Goal: Check status

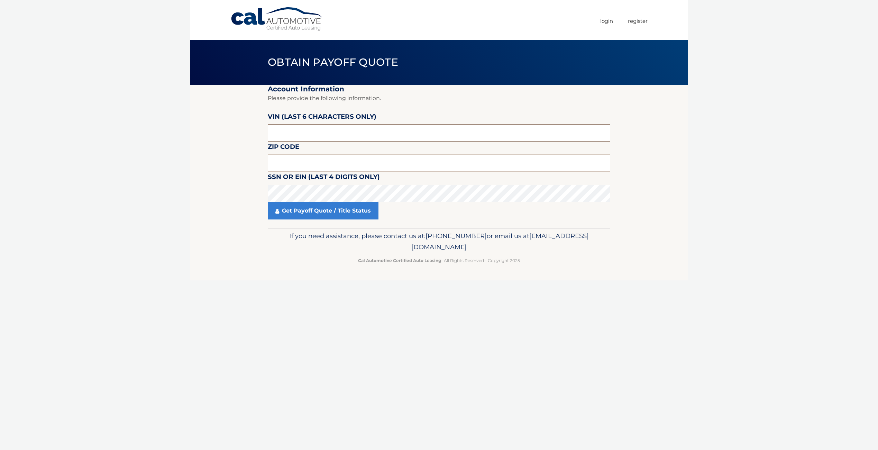
click at [346, 132] on input "text" at bounding box center [439, 132] width 342 height 17
type input "708080"
click at [334, 166] on input "text" at bounding box center [439, 162] width 342 height 17
type input "07202"
click at [330, 208] on link "Get Payoff Quote / Title Status" at bounding box center [323, 210] width 111 height 17
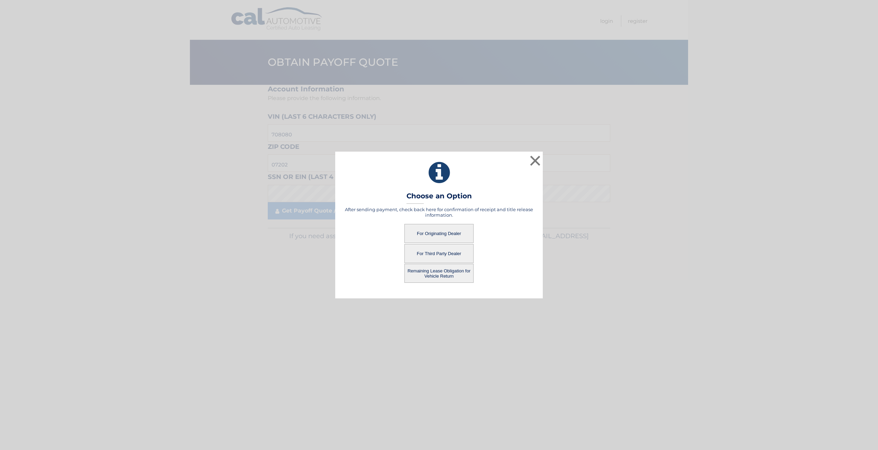
click at [466, 232] on button "For Originating Dealer" at bounding box center [438, 233] width 69 height 19
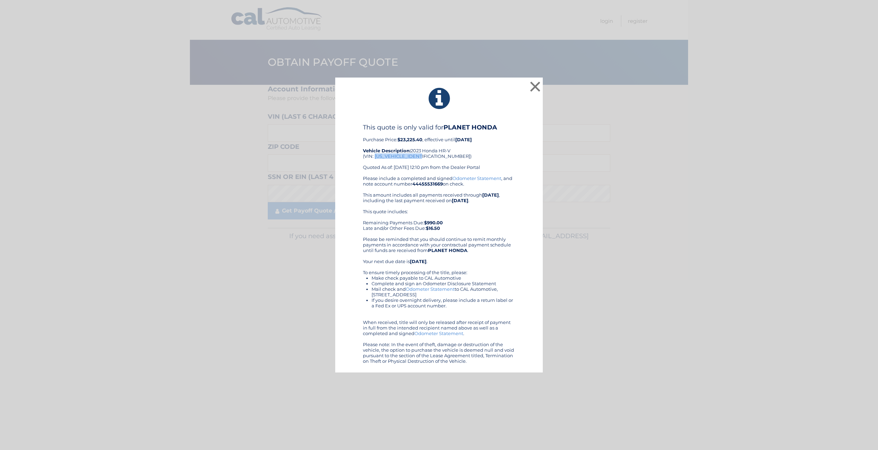
drag, startPoint x: 425, startPoint y: 154, endPoint x: 375, endPoint y: 157, distance: 49.5
click at [375, 157] on div "This quote is only valid for PLANET HONDA Purchase Price: $23,225.40 , effectiv…" at bounding box center [439, 149] width 152 height 52
copy div "[US_VEHICLE_IDENTIFICATION_NUMBER]"
click at [533, 86] on button "×" at bounding box center [535, 87] width 14 height 14
